Goal: Transaction & Acquisition: Purchase product/service

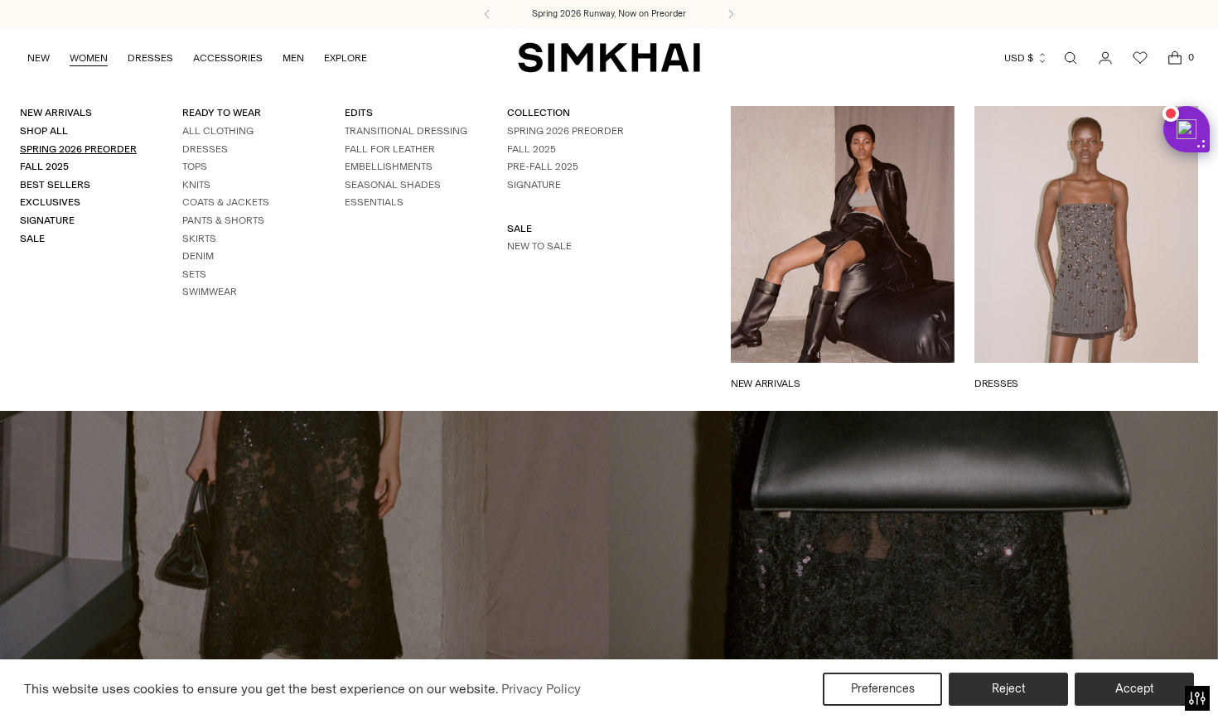
click at [70, 144] on link "Spring 2026 Preorder" at bounding box center [78, 149] width 117 height 12
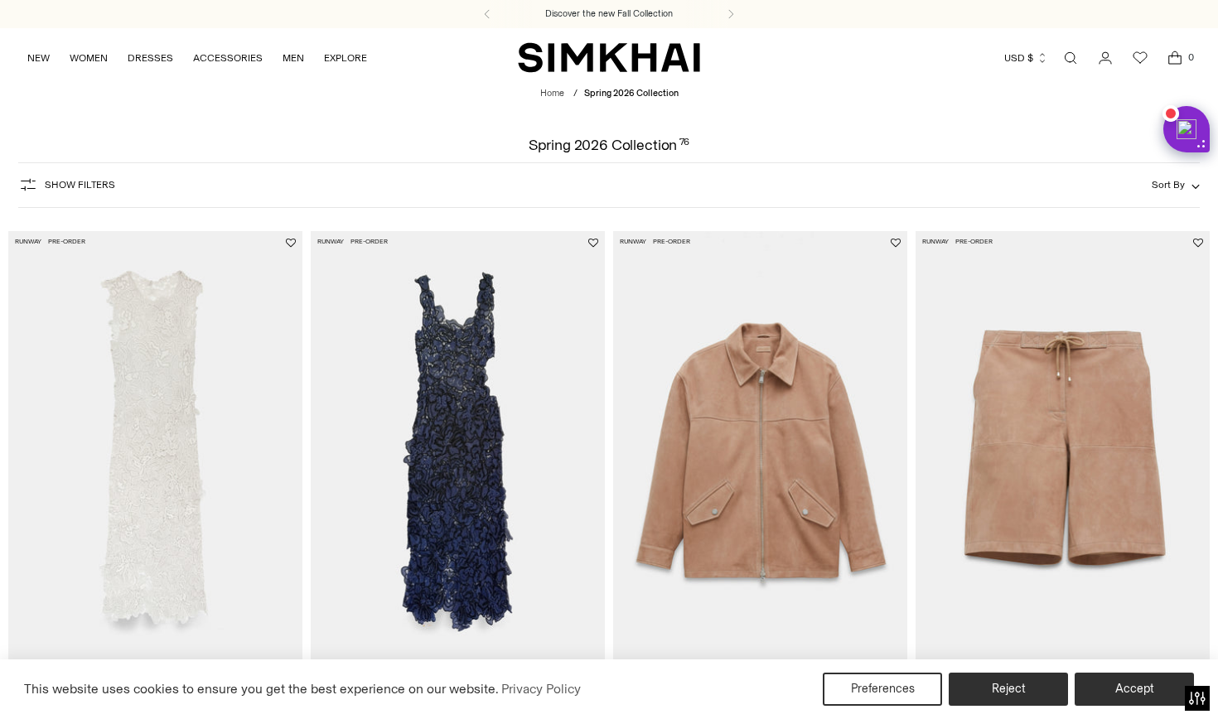
click at [456, 399] on img at bounding box center [458, 451] width 294 height 441
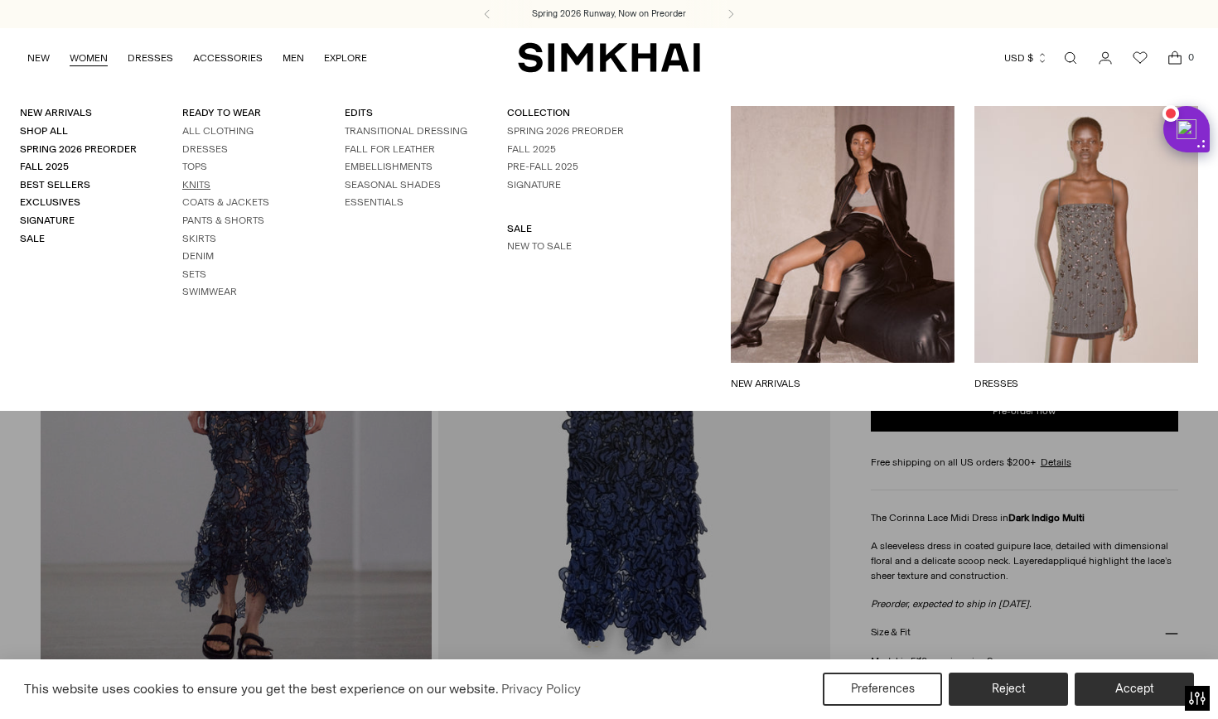
click at [203, 185] on link "Knits" at bounding box center [196, 185] width 28 height 12
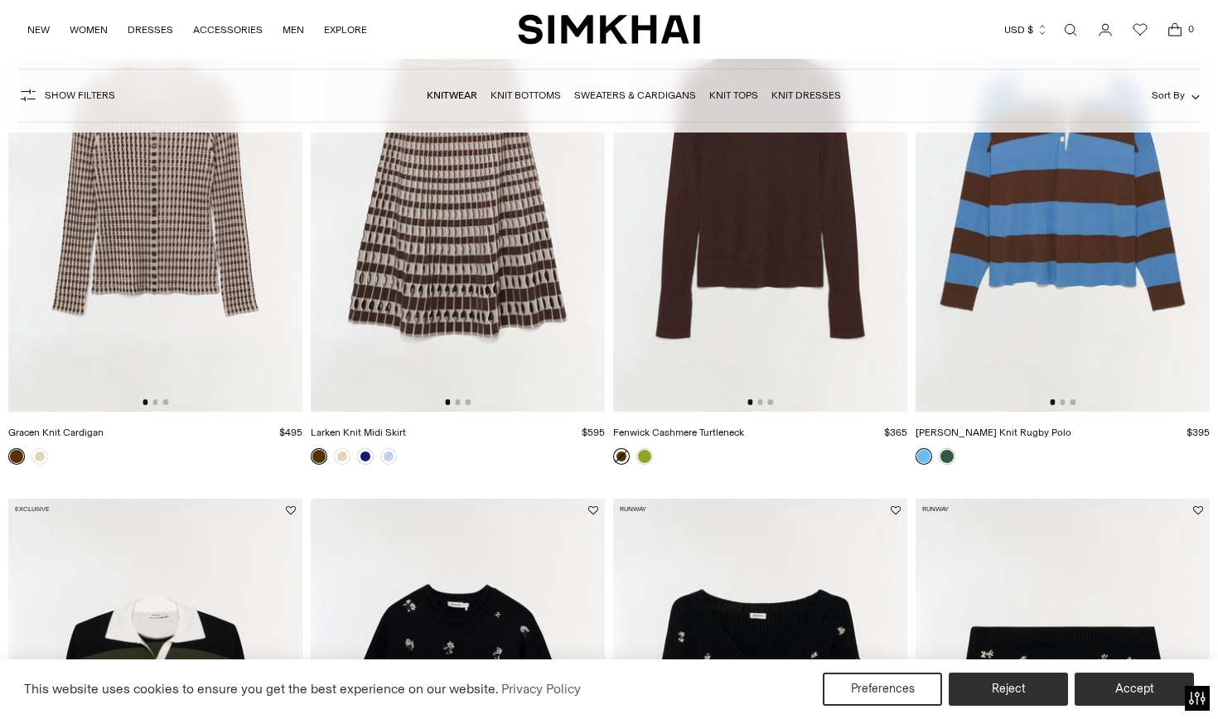
scroll to position [802, 0]
